Goal: Find specific page/section: Find specific page/section

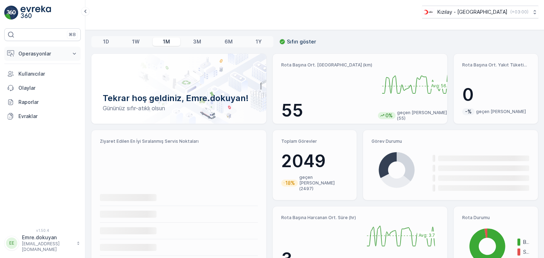
click at [40, 54] on p "Operasyonlar" at bounding box center [42, 53] width 48 height 7
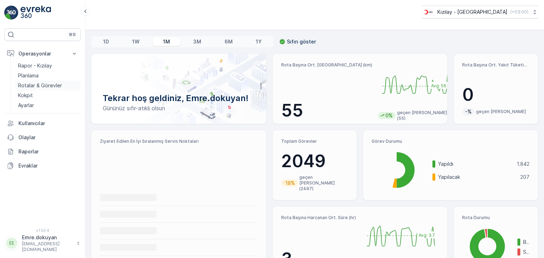
click at [33, 86] on p "Rotalar & Görevler" at bounding box center [40, 85] width 44 height 7
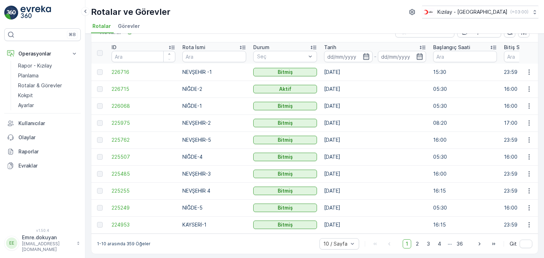
scroll to position [23, 0]
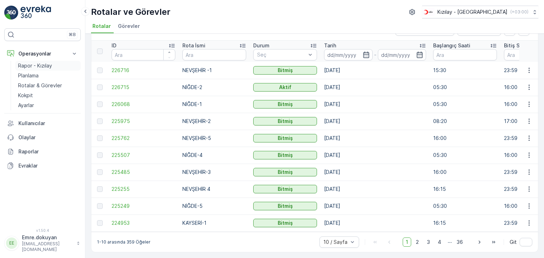
click at [29, 67] on p "Rapor - Kızılay" at bounding box center [35, 65] width 34 height 7
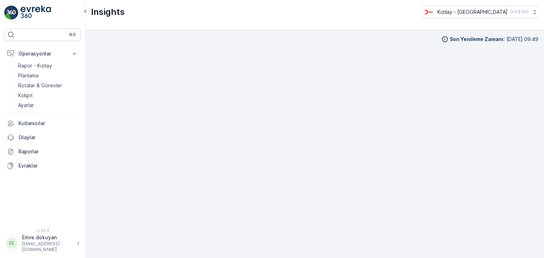
scroll to position [6, 0]
click at [42, 84] on p "Rotalar & Görevler" at bounding box center [40, 85] width 44 height 7
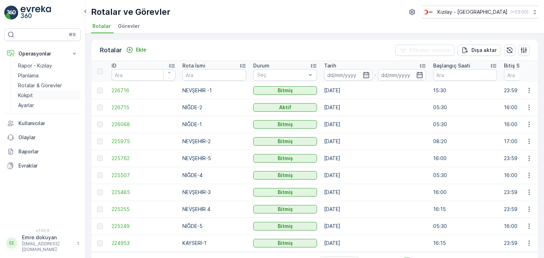
click at [32, 93] on p "Kokpit" at bounding box center [25, 95] width 15 height 7
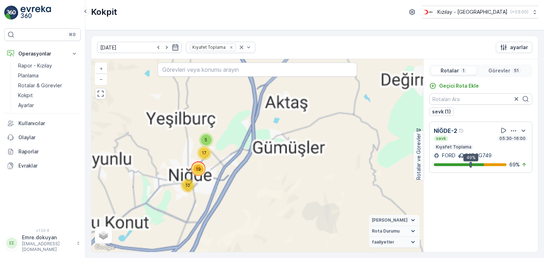
drag, startPoint x: 243, startPoint y: 226, endPoint x: 244, endPoint y: 132, distance: 93.8
click at [244, 132] on div "5 10 17 19 + − Uydu Yol haritası Arazi Karışık Leaflet Klavye kısayolları Harit…" at bounding box center [257, 155] width 332 height 193
